Goal: Task Accomplishment & Management: Manage account settings

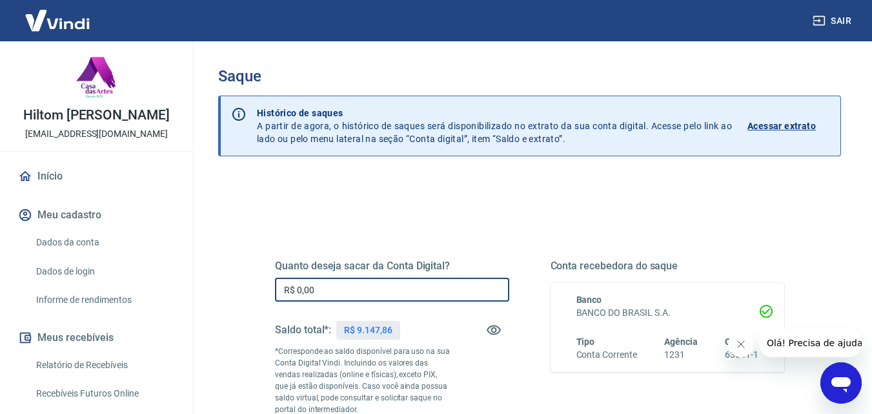
click at [395, 292] on input "R$ 0,00" at bounding box center [392, 290] width 234 height 24
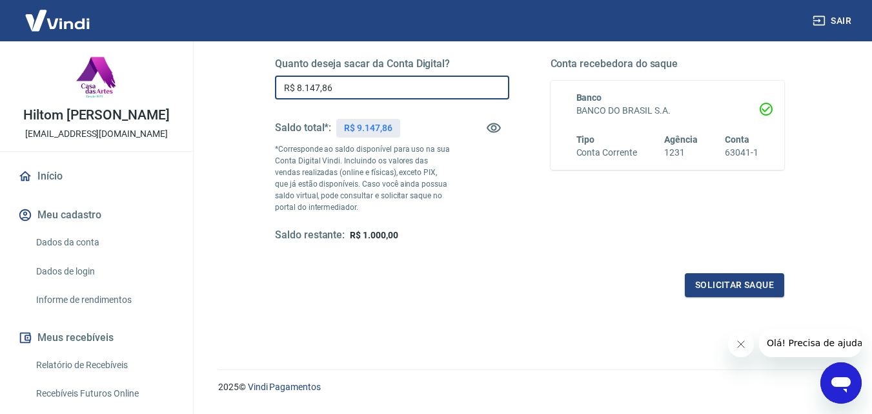
scroll to position [172, 0]
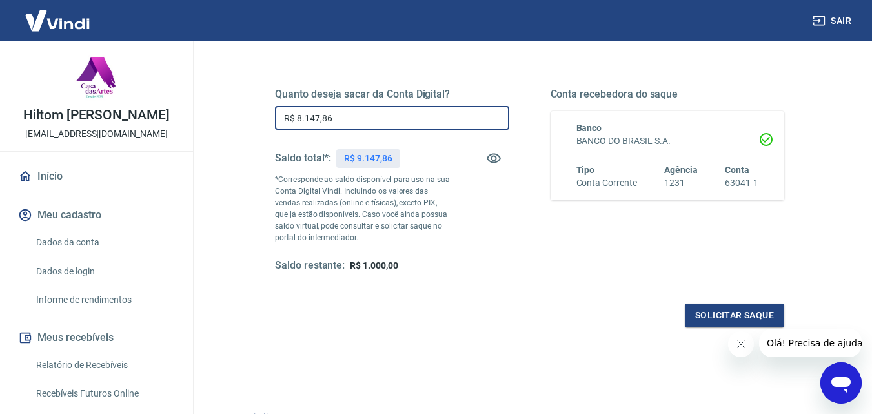
type input "R$ 8.147,86"
click at [740, 347] on icon "Fechar mensagem da empresa" at bounding box center [740, 344] width 10 height 10
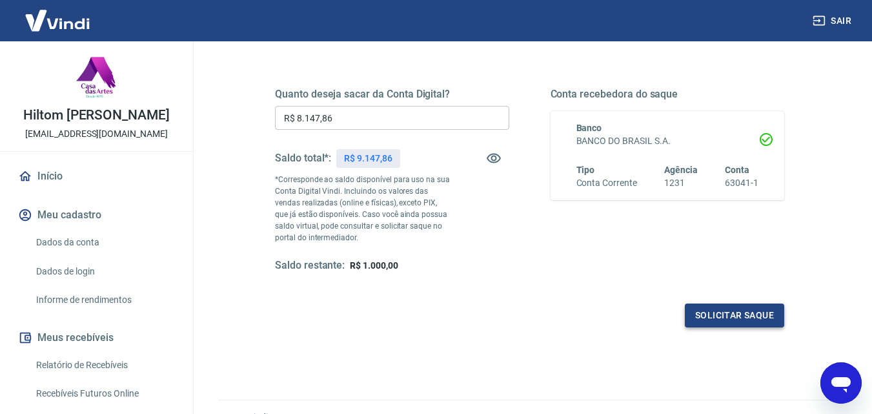
click at [731, 322] on button "Solicitar saque" at bounding box center [734, 315] width 99 height 24
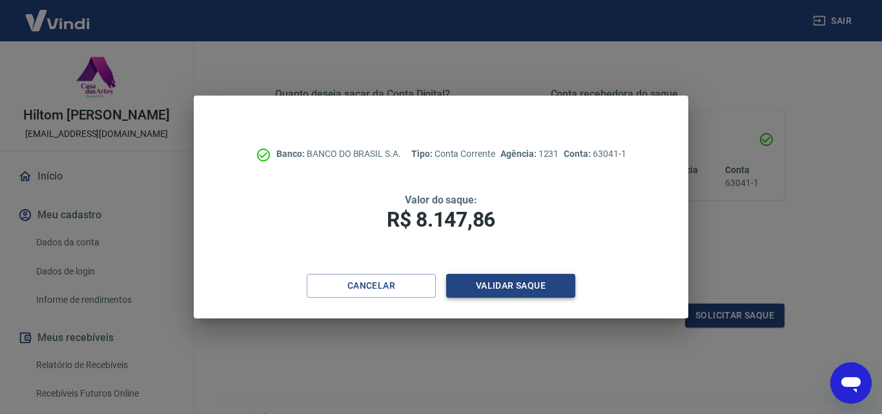
click at [549, 281] on button "Validar saque" at bounding box center [510, 286] width 129 height 24
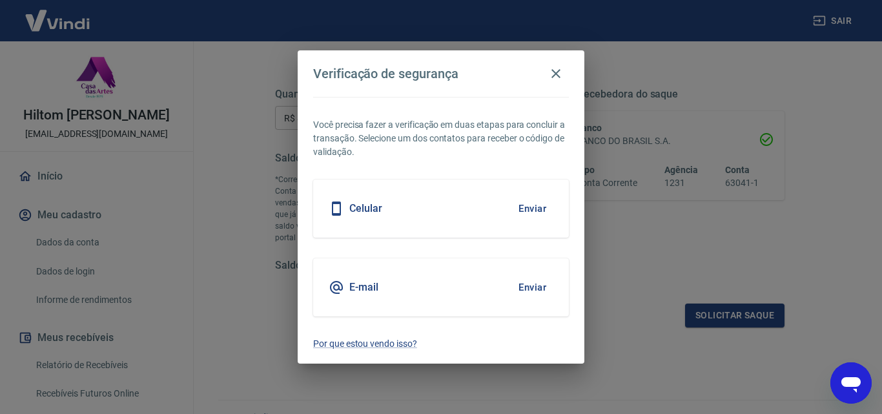
click at [536, 294] on button "Enviar" at bounding box center [532, 287] width 42 height 27
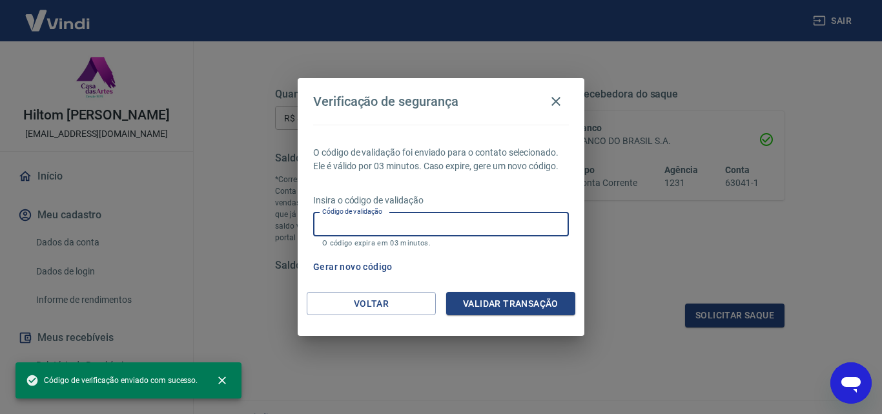
click at [421, 219] on input "Código de validação" at bounding box center [441, 224] width 256 height 24
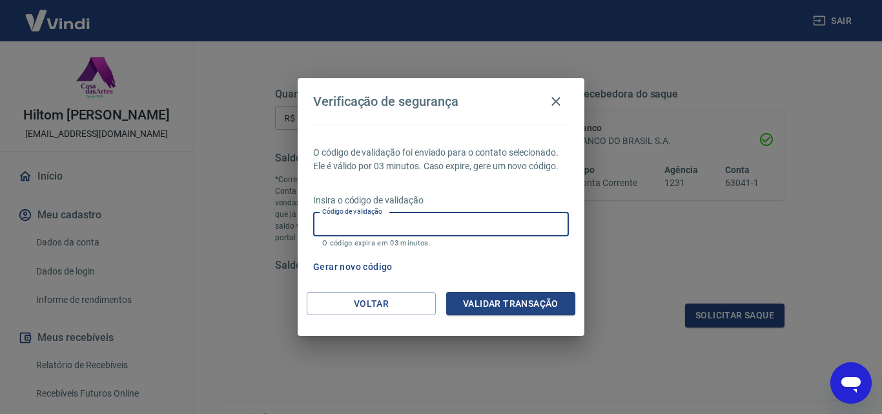
click at [421, 219] on input "Código de validação" at bounding box center [441, 224] width 256 height 24
type input "801363"
click at [512, 313] on button "Validar transação" at bounding box center [510, 304] width 129 height 24
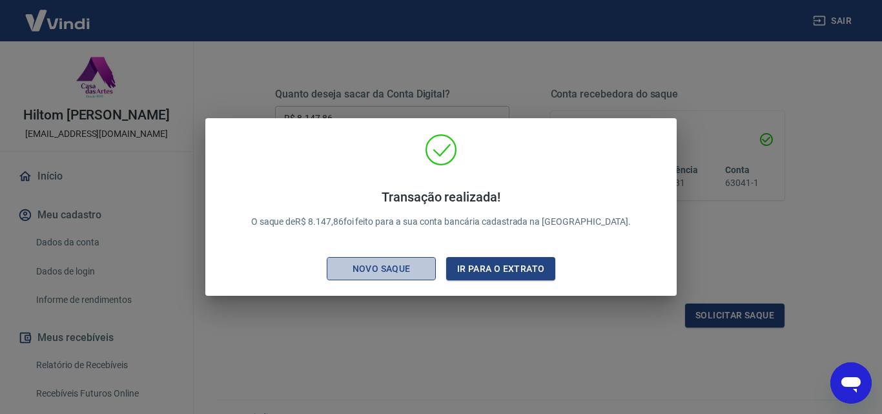
click at [415, 272] on div "Novo saque" at bounding box center [381, 269] width 89 height 16
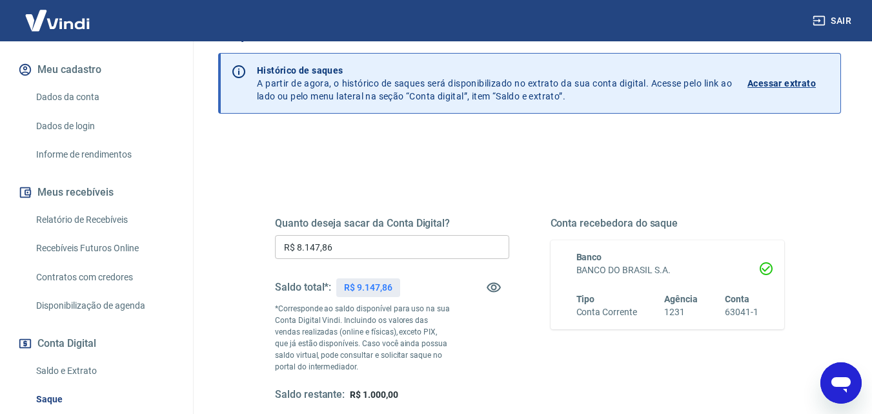
scroll to position [194, 0]
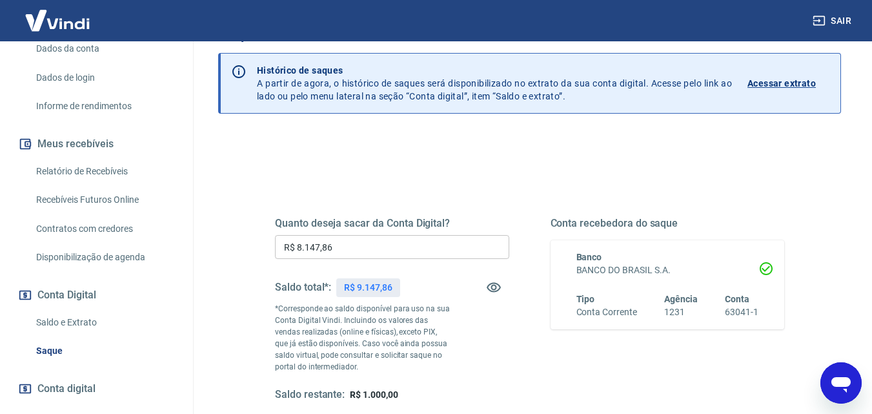
click at [88, 333] on link "Saldo e Extrato" at bounding box center [104, 322] width 147 height 26
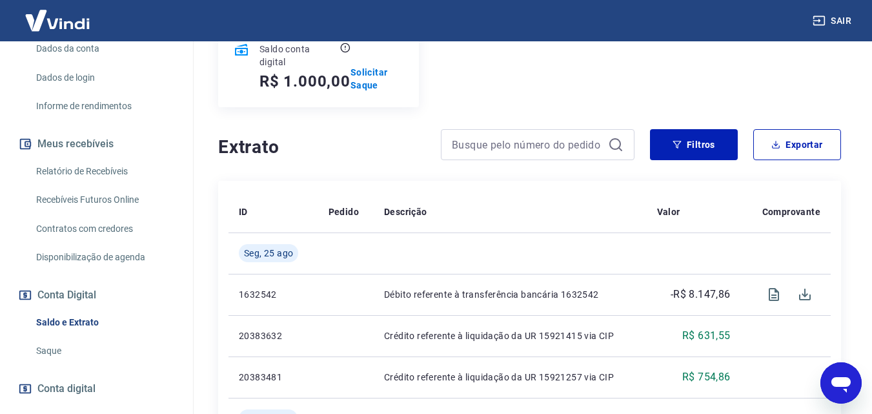
scroll to position [194, 0]
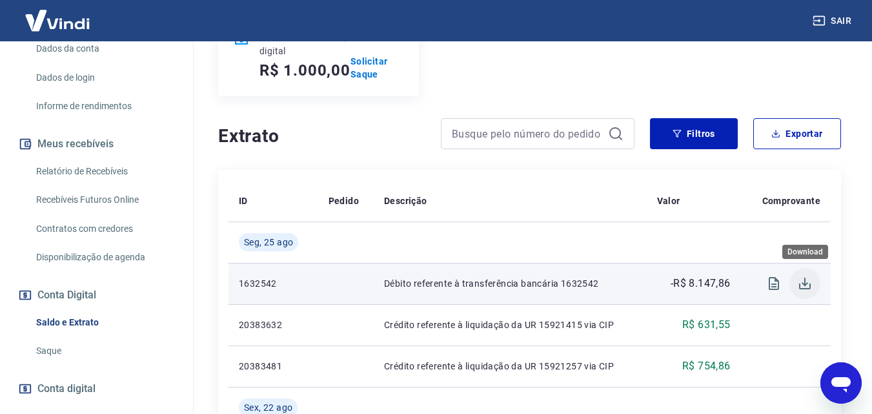
click at [803, 284] on icon "Download" at bounding box center [805, 284] width 12 height 12
